Goal: Information Seeking & Learning: Learn about a topic

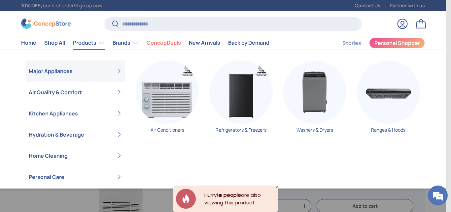
click at [88, 43] on link "Products" at bounding box center [89, 42] width 32 height 13
click at [160, 130] on link "Air Conditioners" at bounding box center [167, 98] width 63 height 77
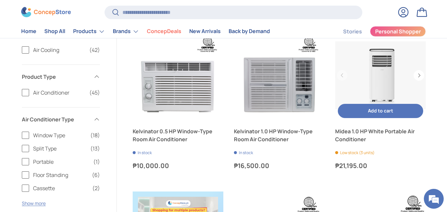
click at [384, 73] on link "Midea 1.0 HP White Portable Air Conditioner" at bounding box center [380, 75] width 91 height 91
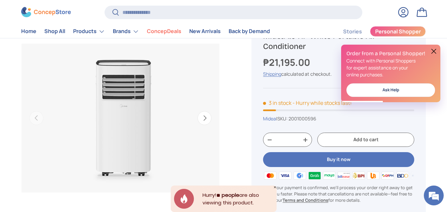
drag, startPoint x: 133, startPoint y: 123, endPoint x: 77, endPoint y: 104, distance: 59.3
click at [77, 104] on img "Gallery Viewer" at bounding box center [120, 118] width 198 height 198
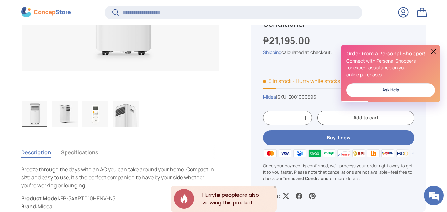
scroll to position [197, 0]
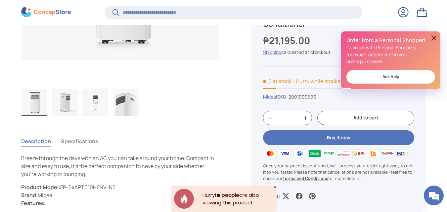
click at [38, 103] on img "Gallery Viewer" at bounding box center [34, 102] width 26 height 26
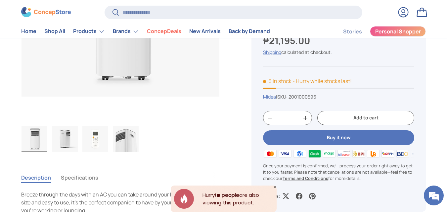
scroll to position [165, 0]
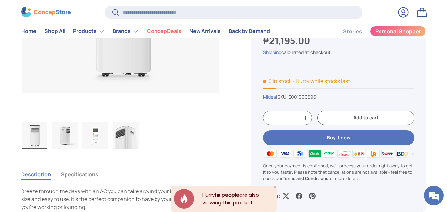
click at [128, 135] on img "Gallery Viewer" at bounding box center [126, 135] width 26 height 26
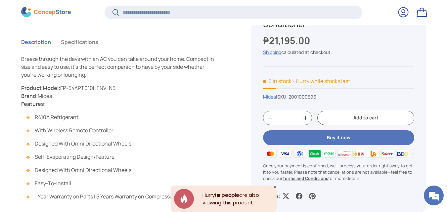
scroll to position [1543, 2647]
click at [86, 44] on button "Specifications" at bounding box center [79, 41] width 37 height 15
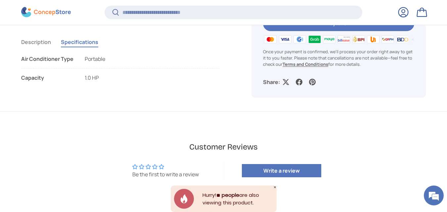
click at [31, 43] on button "Description" at bounding box center [36, 41] width 30 height 15
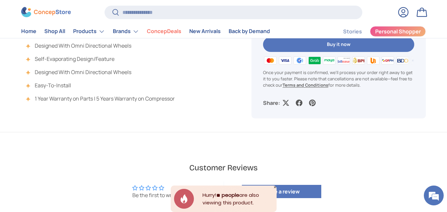
scroll to position [297, 0]
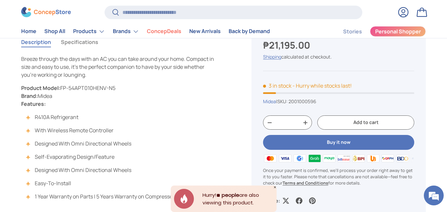
drag, startPoint x: 20, startPoint y: 88, endPoint x: 34, endPoint y: 118, distance: 33.3
click at [10, 98] on main "Home Air Conditioners Midea 1.0 HP White Portable Air Conditioner Image 4 is no…" at bounding box center [223, 205] width 447 height 893
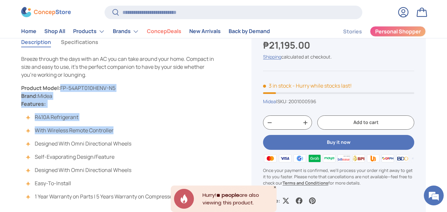
drag, startPoint x: 149, startPoint y: 125, endPoint x: 166, endPoint y: 94, distance: 35.3
click at [166, 93] on div "Breeze through the days with an AC you can take around your home. Compact in si…" at bounding box center [120, 127] width 198 height 145
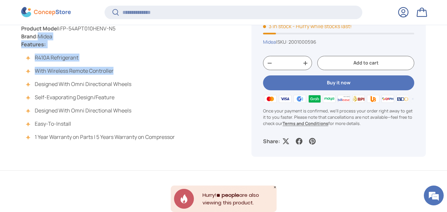
scroll to position [461, 0]
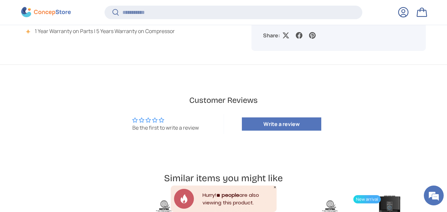
drag, startPoint x: 138, startPoint y: 76, endPoint x: 147, endPoint y: 72, distance: 9.0
click at [144, 73] on main "Home Air Conditioners Midea 1.0 HP White Portable Air Conditioner Image 4 is no…" at bounding box center [223, 40] width 447 height 893
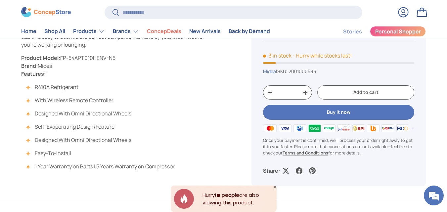
scroll to position [321, 0]
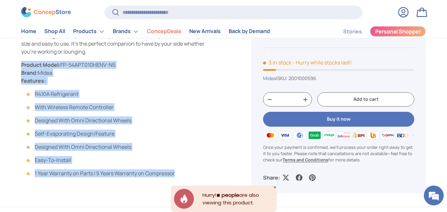
drag, startPoint x: 188, startPoint y: 129, endPoint x: 22, endPoint y: 62, distance: 178.7
click at [22, 62] on div "Breeze through the days with an AC you can take around your home. Compact in si…" at bounding box center [120, 104] width 198 height 145
copy div "Product Model: FP-54APT010HENV-N5 Brand: Midea Features: R410A Refrigerant With…"
